Goal: Find specific page/section: Find specific page/section

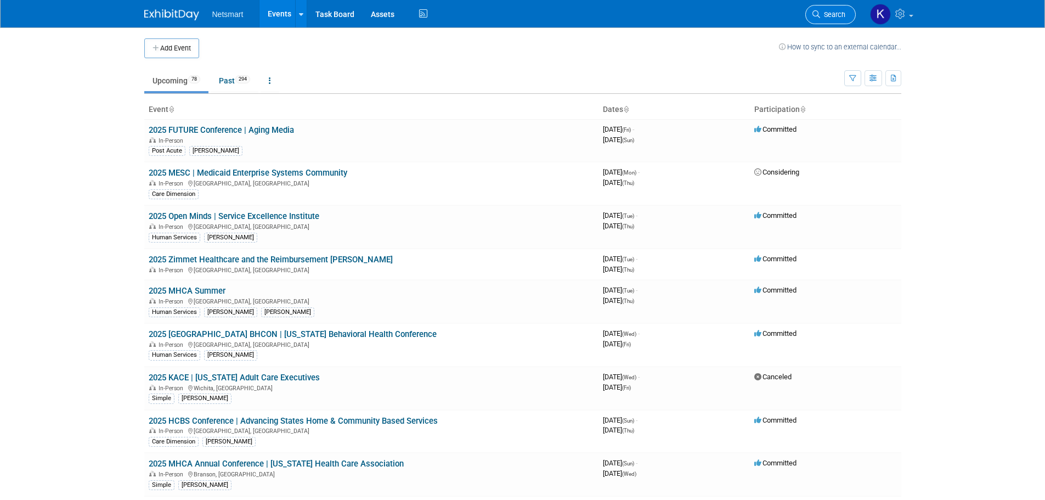
click at [822, 21] on link "Search" at bounding box center [831, 14] width 50 height 19
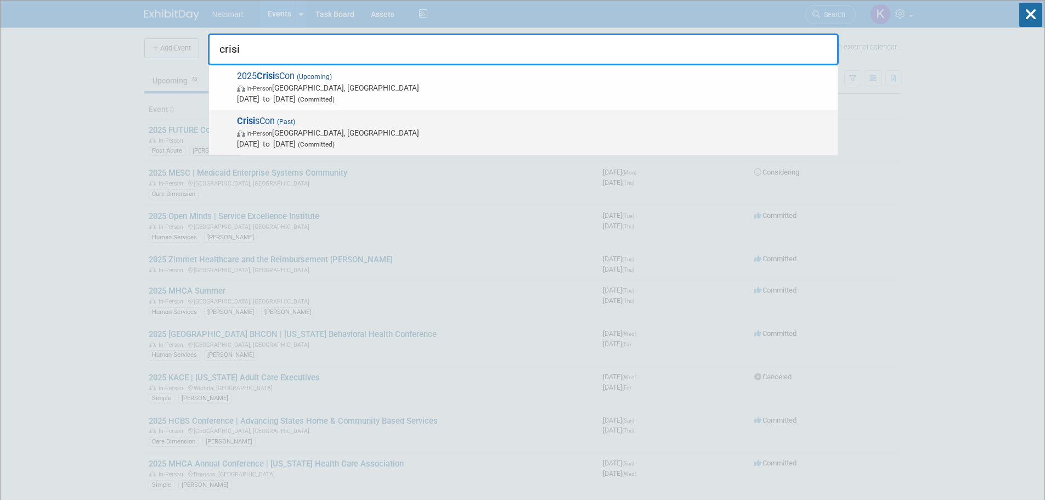
type input "crisi"
click at [358, 137] on span "In-Person Phoenix, AZ" at bounding box center [534, 132] width 595 height 11
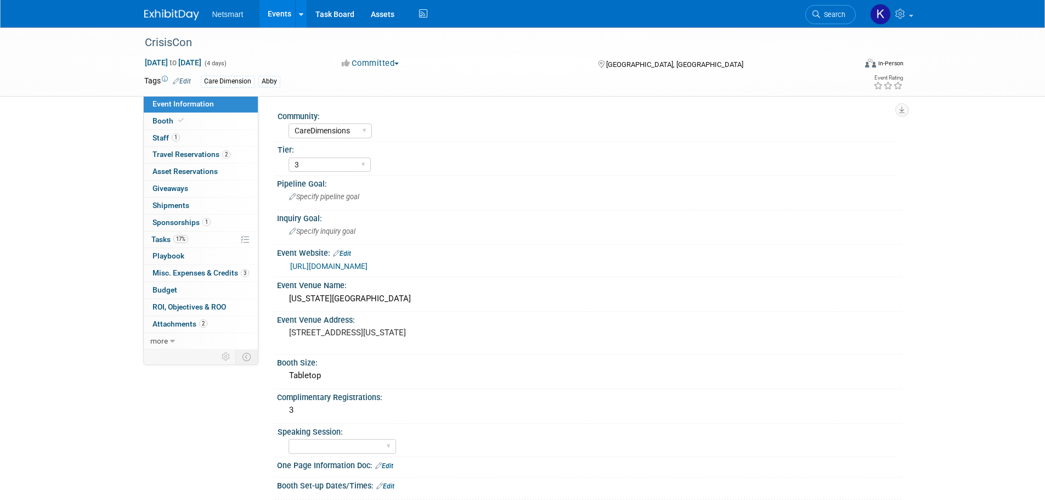
select select "CareDimensions"
select select "3"
click at [194, 132] on link "1 Staff 1" at bounding box center [201, 138] width 114 height 16
